Goal: Information Seeking & Learning: Understand process/instructions

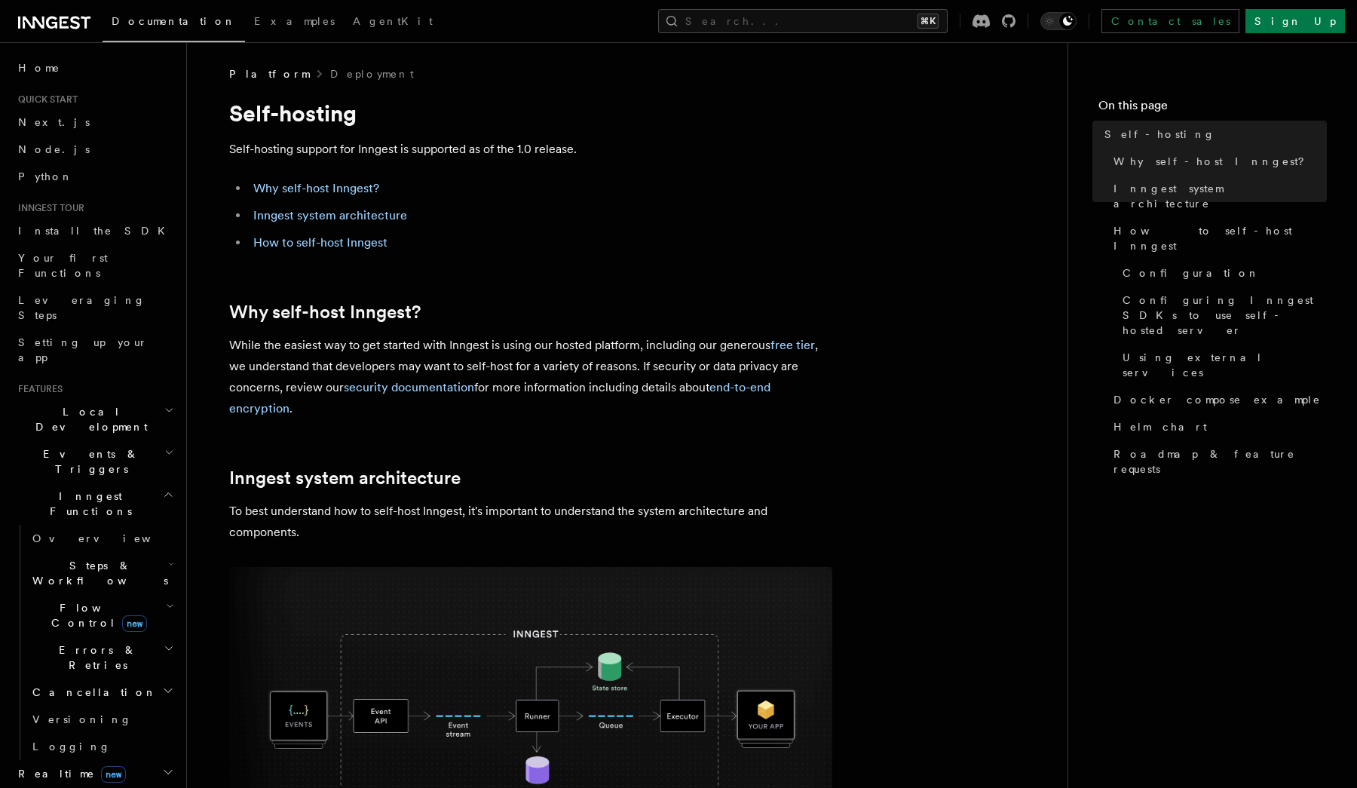
click at [53, 22] on icon at bounding box center [54, 23] width 72 height 18
click at [159, 483] on h2 "Inngest Functions" at bounding box center [94, 504] width 165 height 42
click at [160, 606] on h2 "Deployment" at bounding box center [94, 619] width 165 height 27
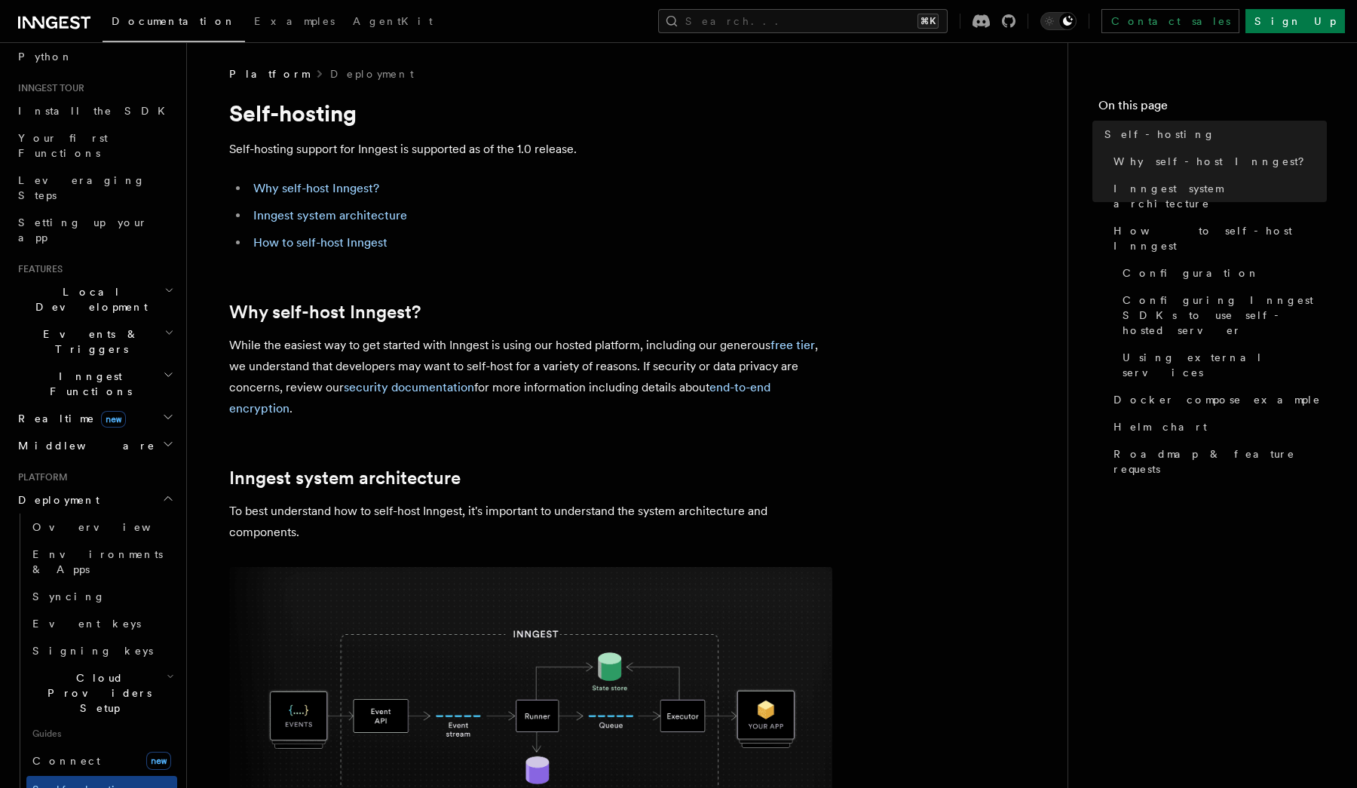
scroll to position [128, 0]
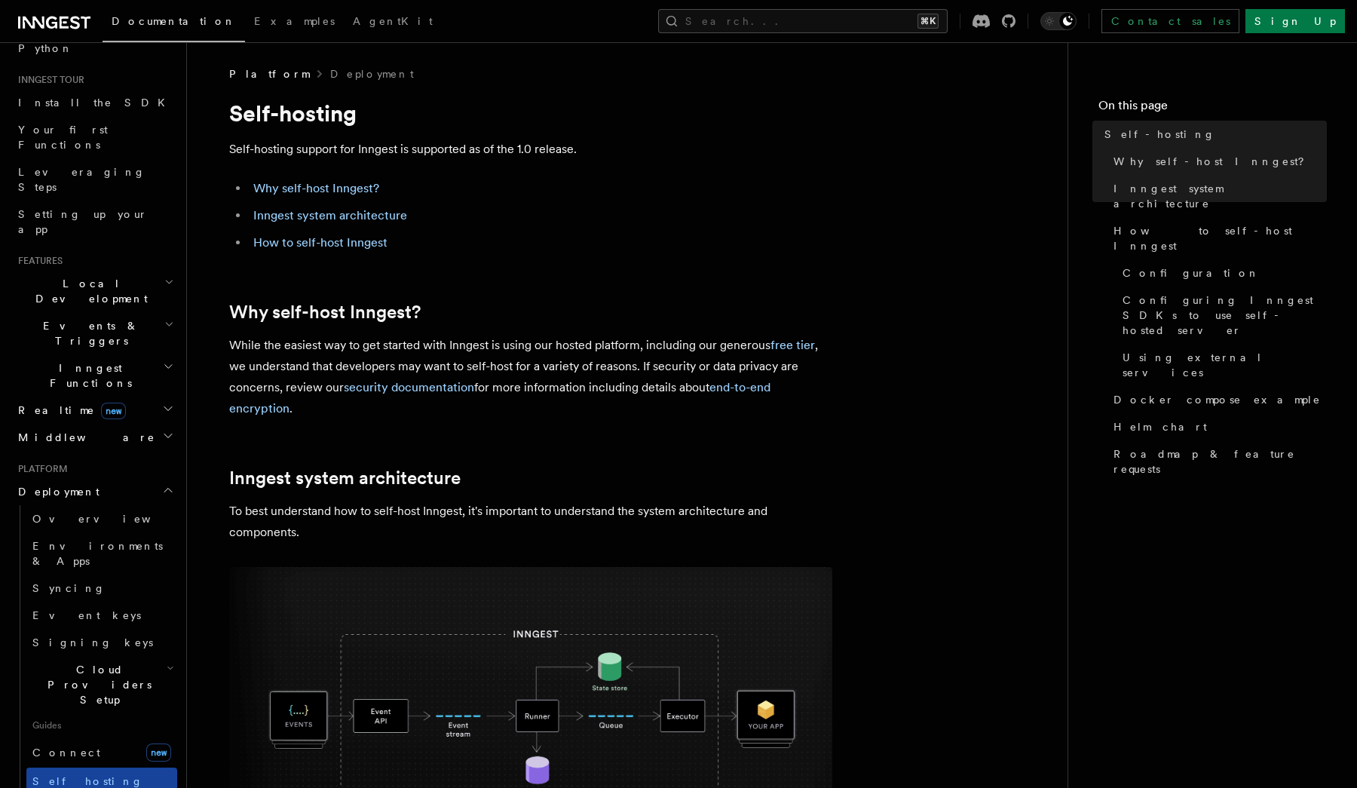
click at [139, 768] on link "Self hosting" at bounding box center [101, 781] width 151 height 27
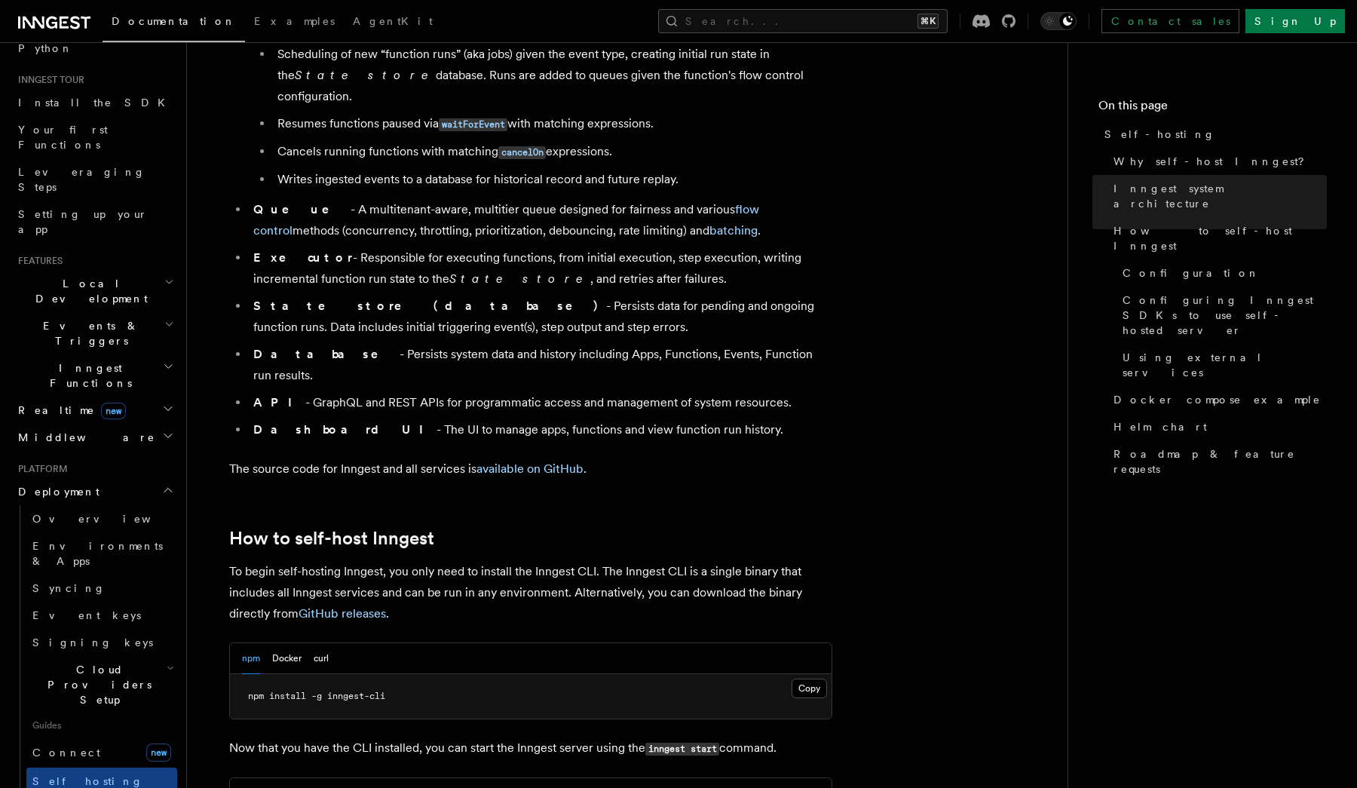
scroll to position [1148, 0]
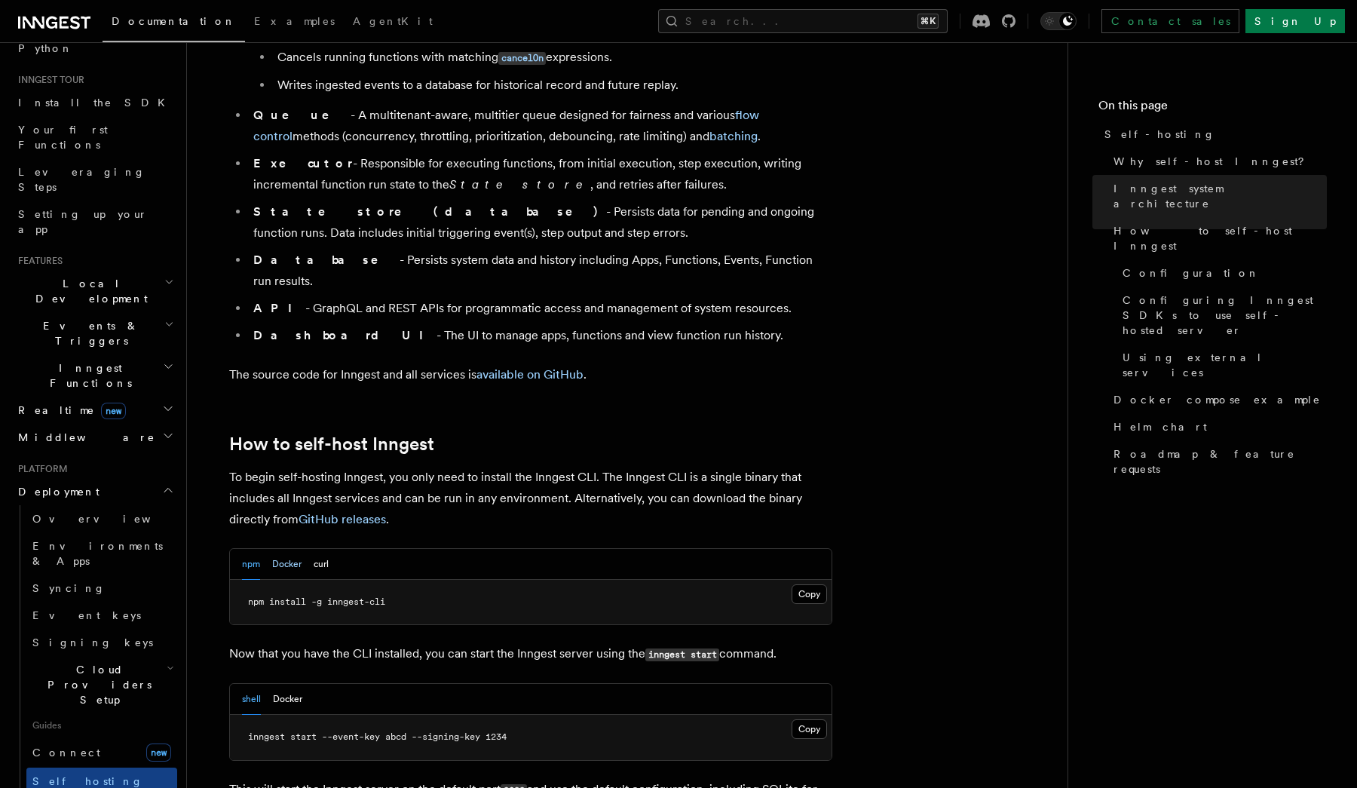
click at [293, 549] on button "Docker" at bounding box center [286, 564] width 29 height 31
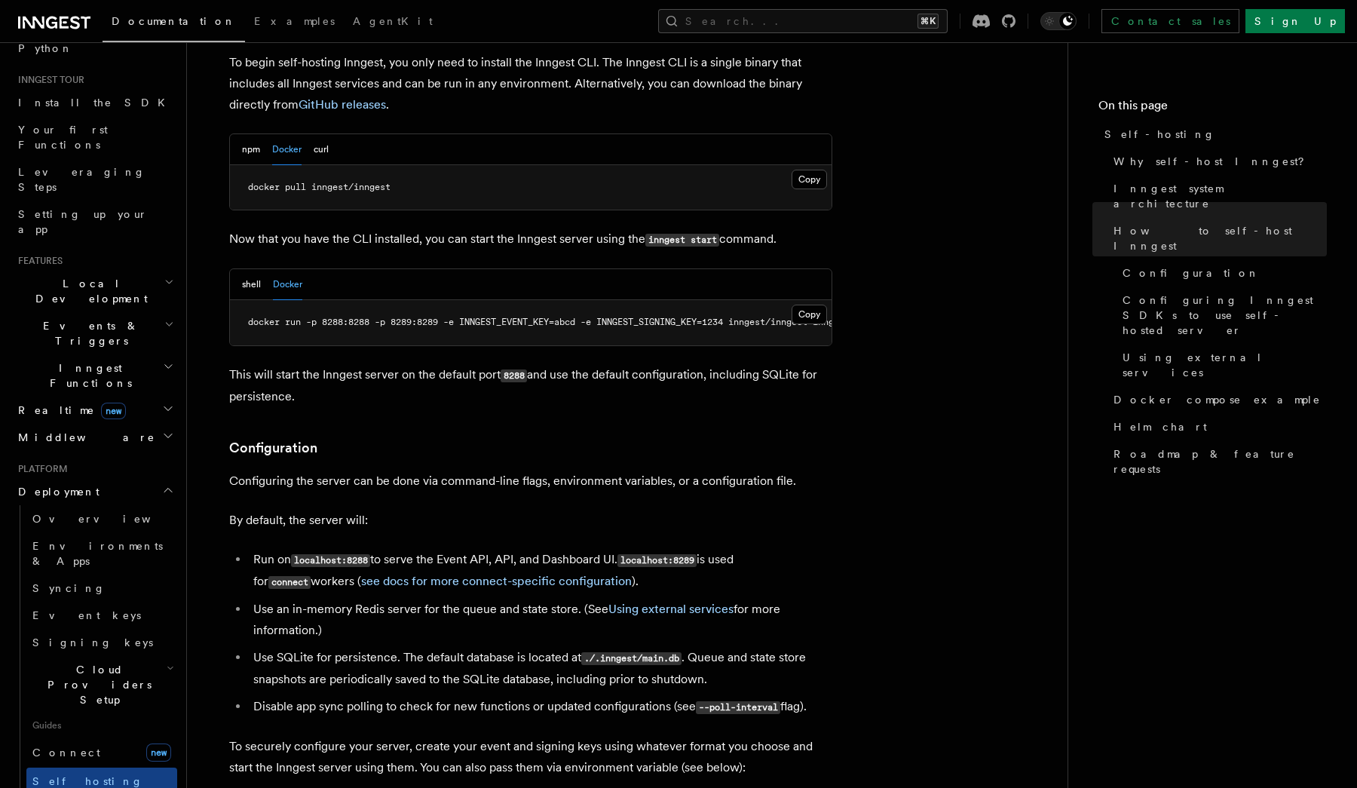
scroll to position [1564, 0]
click at [250, 132] on button "npm" at bounding box center [251, 147] width 18 height 31
click at [257, 267] on button "shell" at bounding box center [251, 282] width 19 height 31
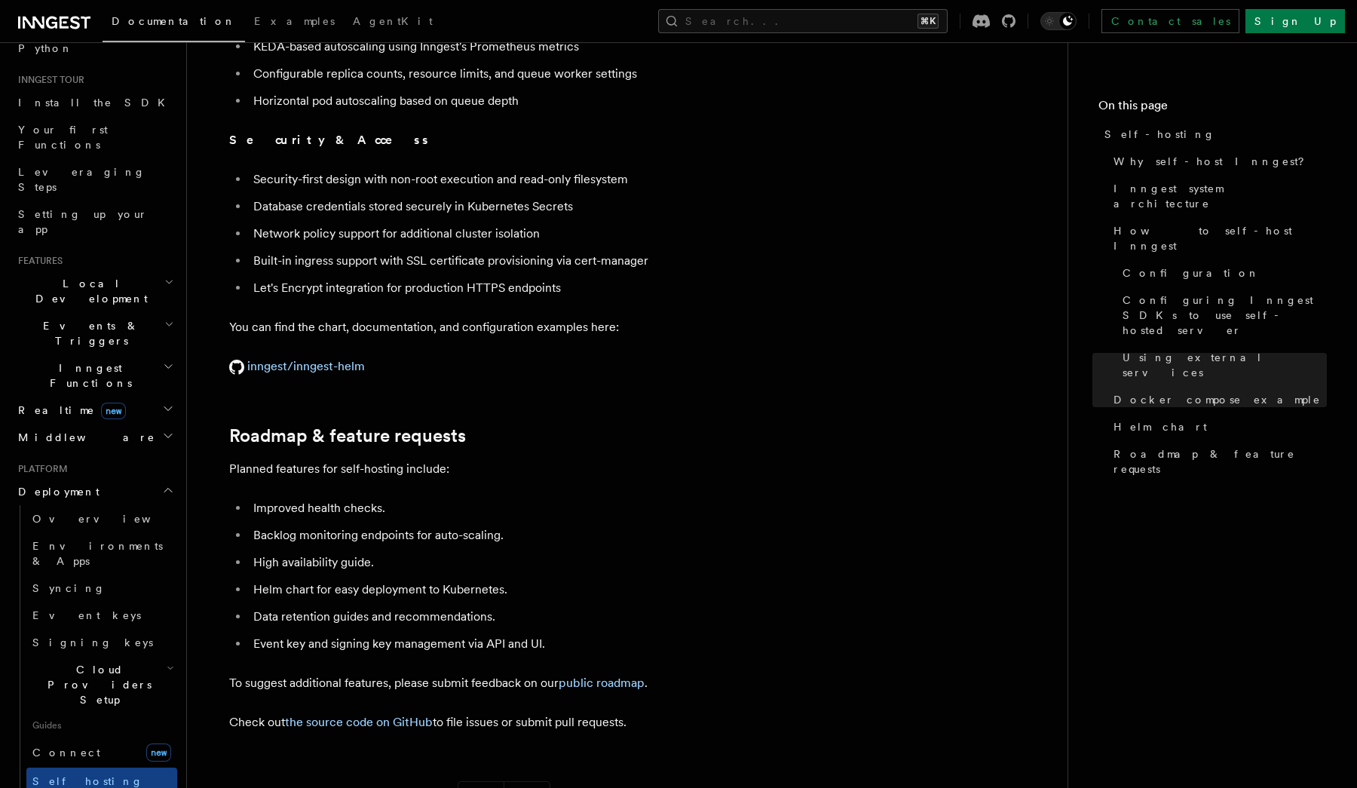
scroll to position [5453, 0]
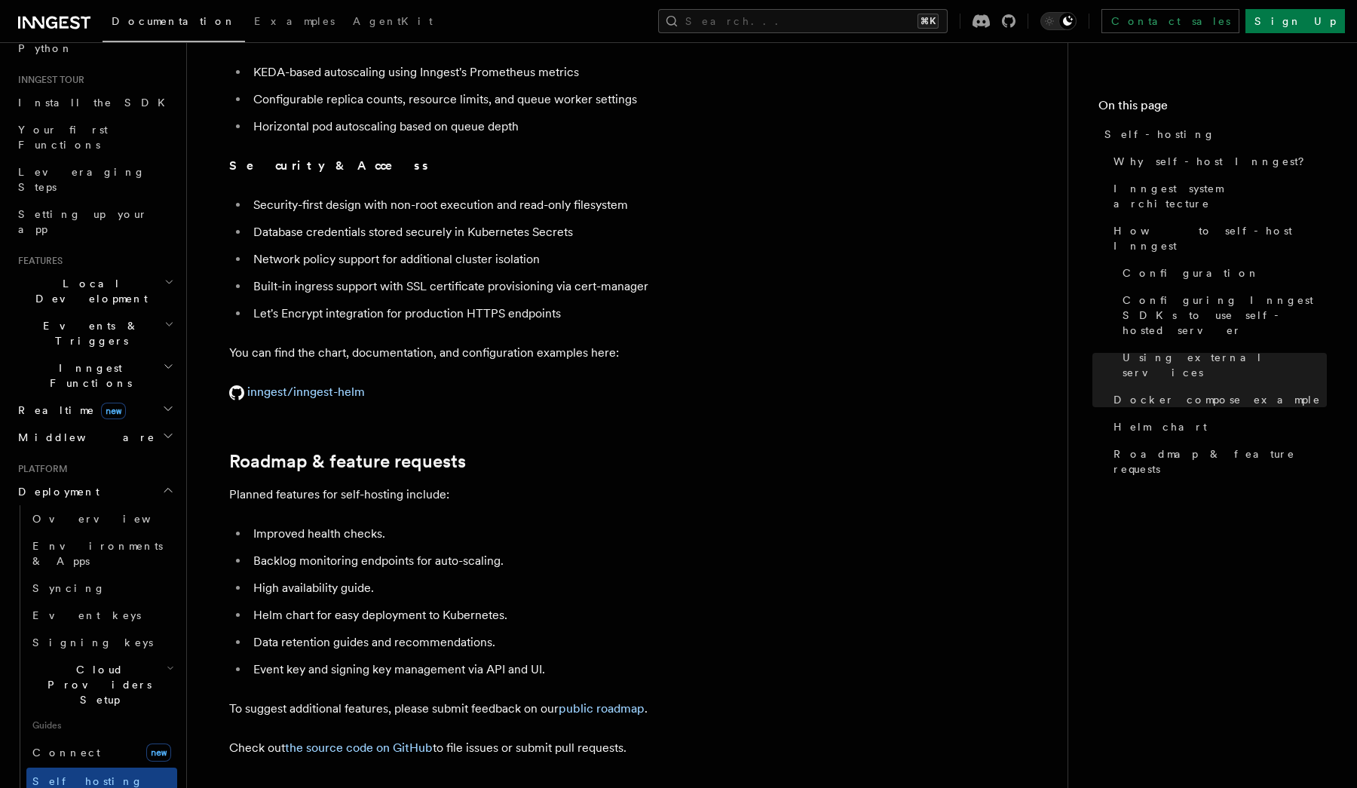
click at [470, 550] on li "Backlog monitoring endpoints for auto-scaling." at bounding box center [541, 560] width 584 height 21
click at [470, 605] on li "Helm chart for easy deployment to Kubernetes." at bounding box center [541, 615] width 584 height 21
click at [478, 605] on li "Helm chart for easy deployment to Kubernetes." at bounding box center [541, 615] width 584 height 21
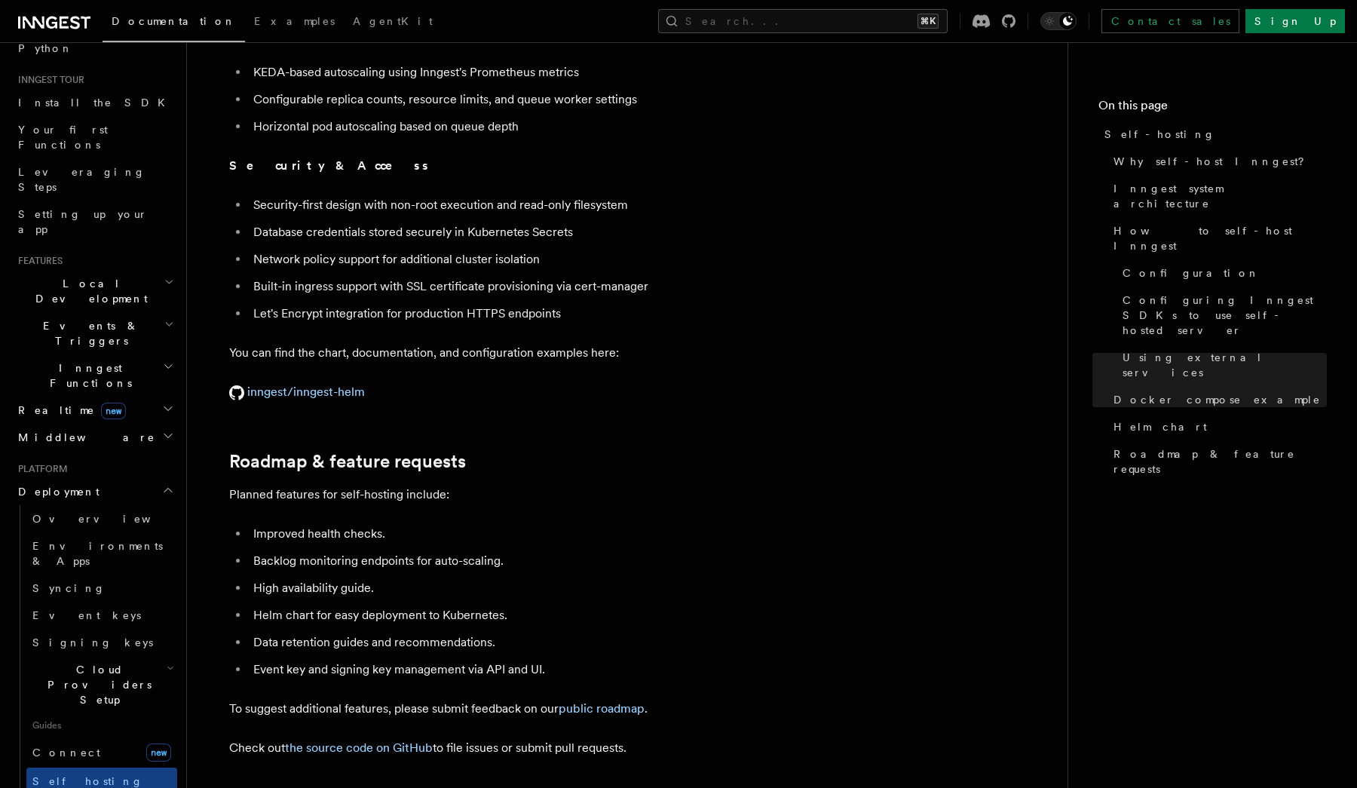
click at [478, 605] on li "Helm chart for easy deployment to Kubernetes." at bounding box center [541, 615] width 584 height 21
click at [505, 550] on li "Backlog monitoring endpoints for auto-scaling." at bounding box center [541, 560] width 584 height 21
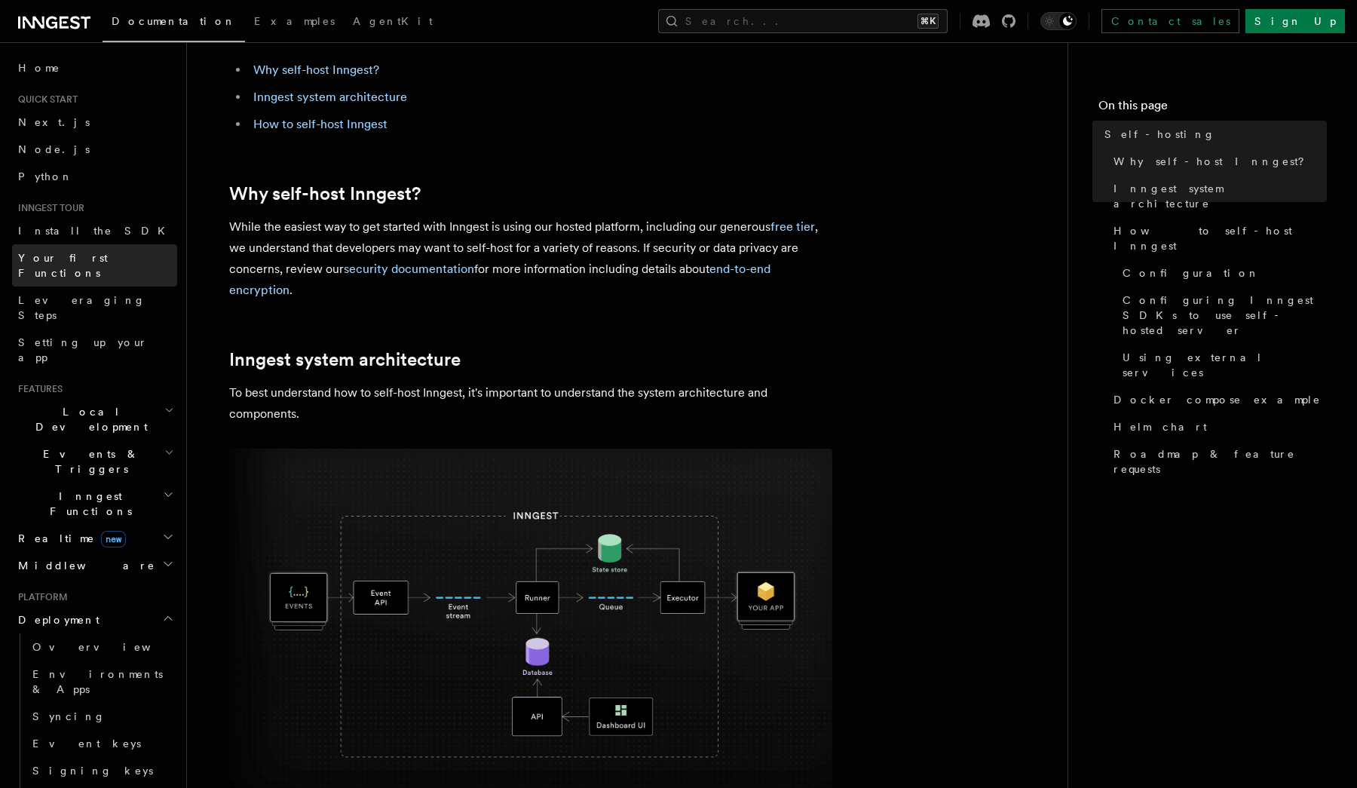
scroll to position [0, 0]
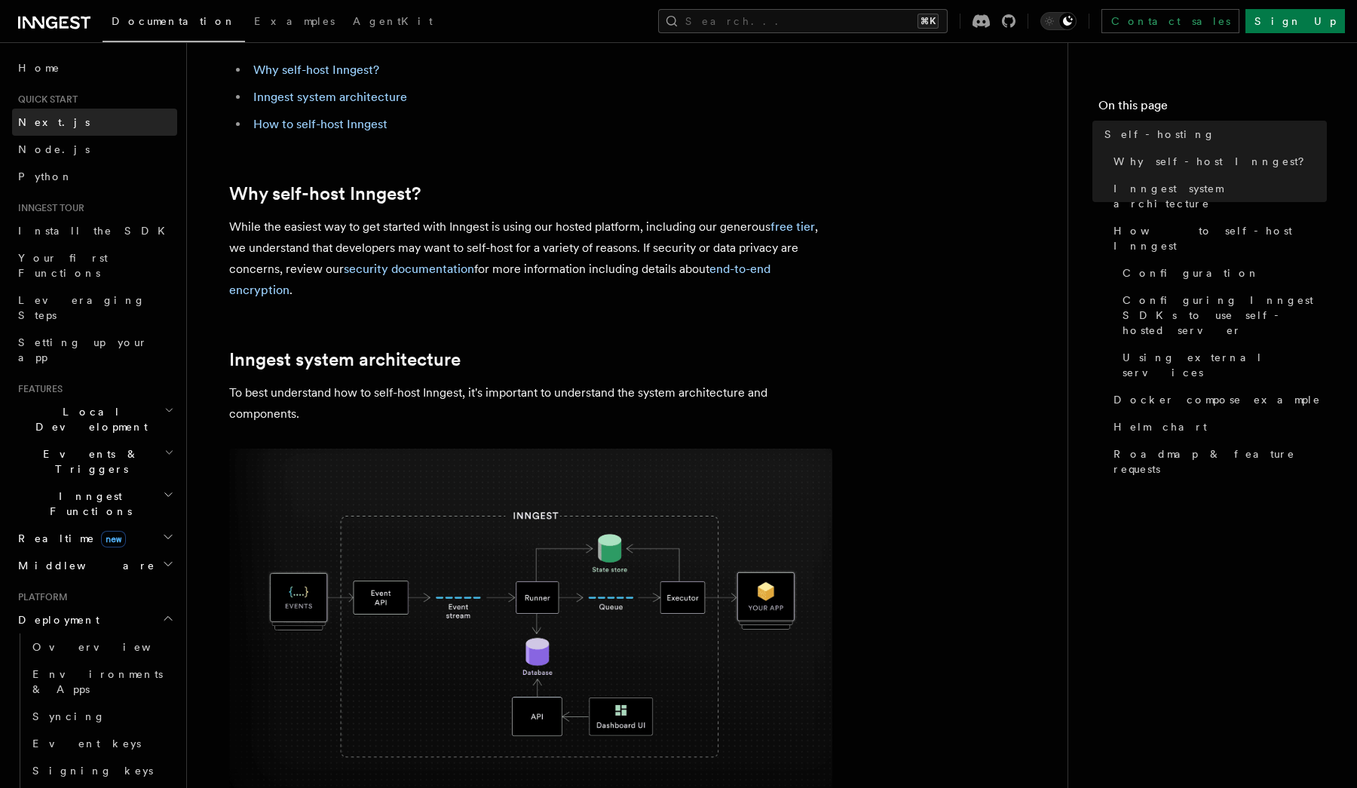
click at [127, 124] on link "Next.js" at bounding box center [94, 122] width 165 height 27
